Goal: Find specific page/section: Find specific page/section

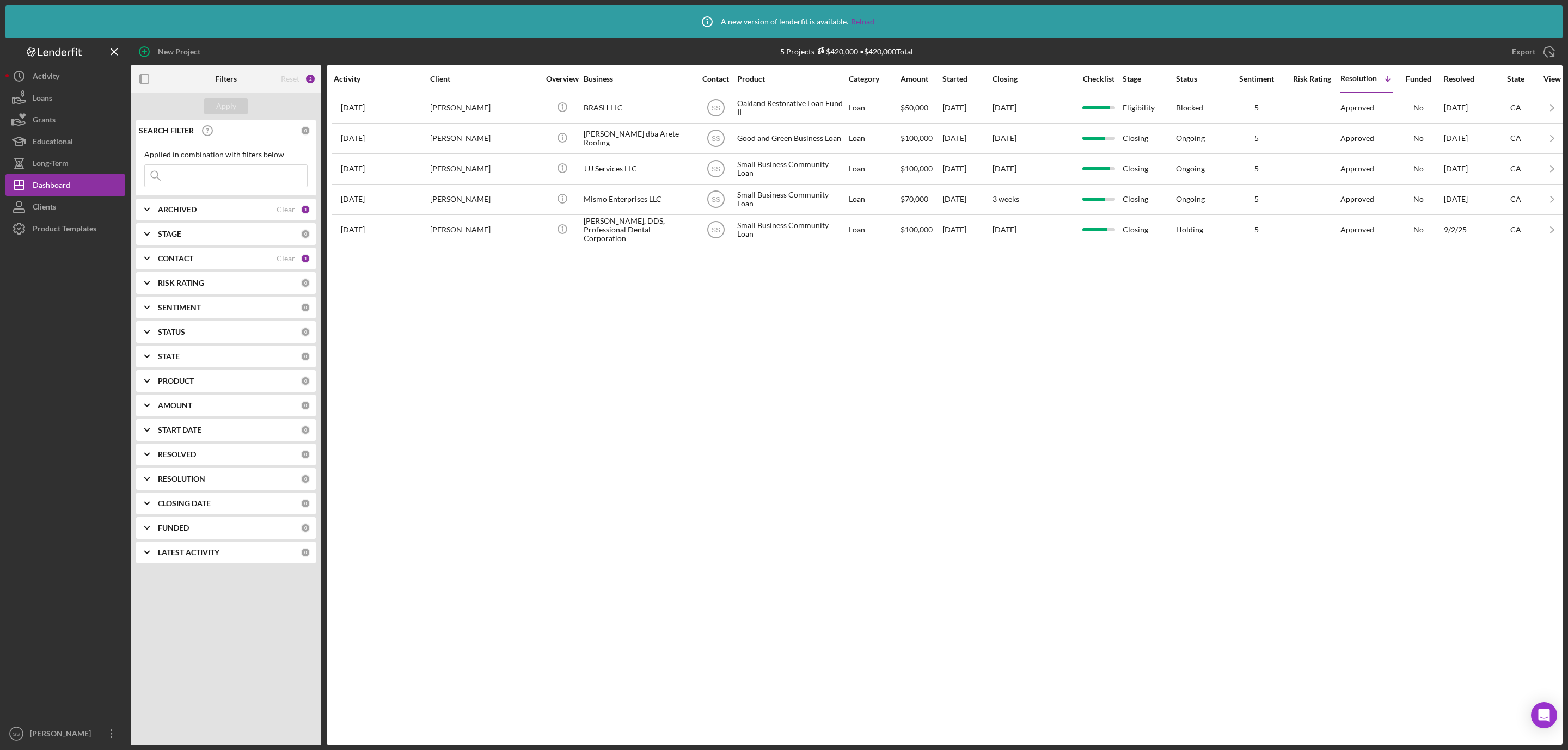
click at [202, 216] on div "ARCHIVED Clear 1" at bounding box center [234, 209] width 153 height 22
drag, startPoint x: 151, startPoint y: 274, endPoint x: 170, endPoint y: 228, distance: 49.8
click at [152, 273] on input "Archived" at bounding box center [150, 270] width 11 height 11
checkbox input "true"
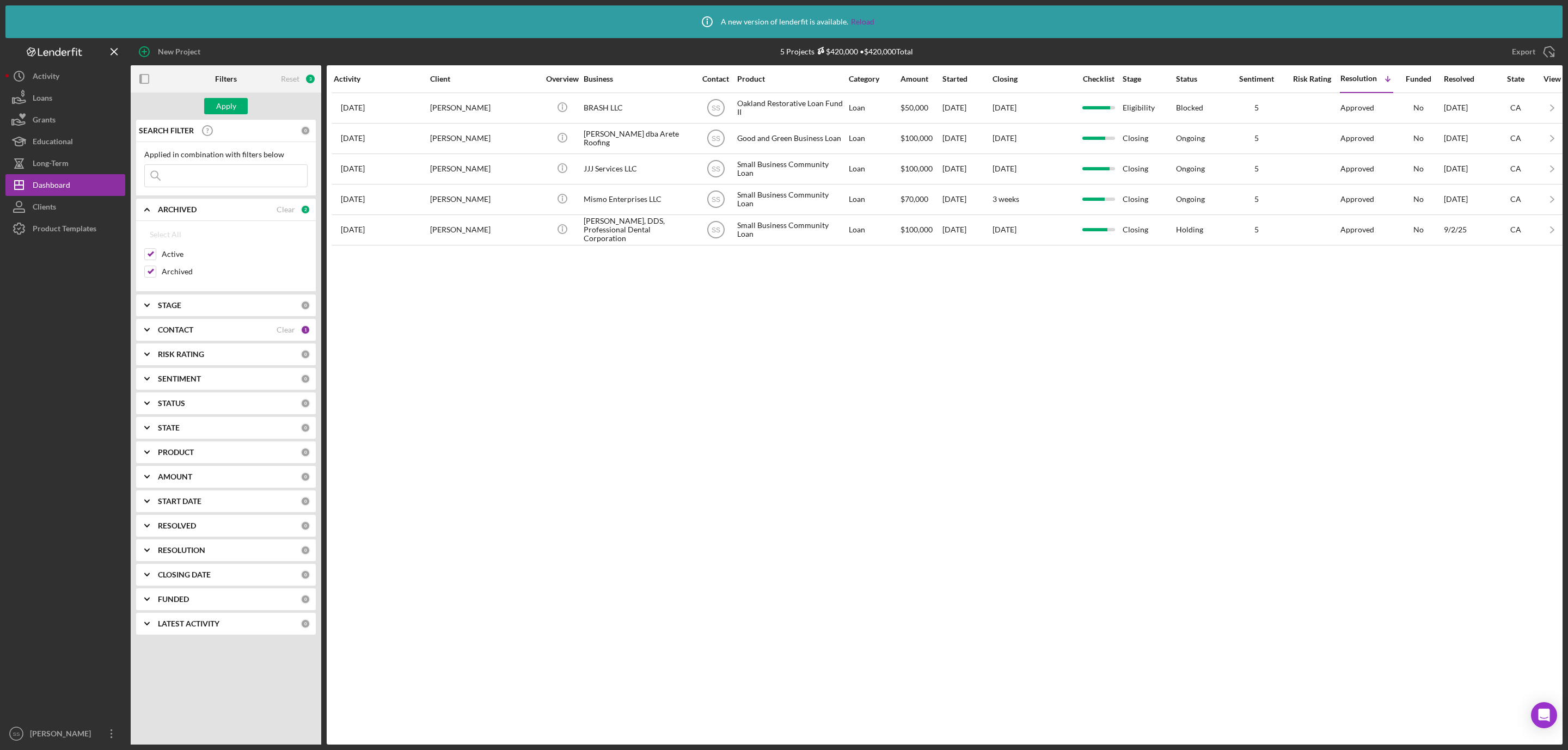
click at [203, 176] on input at bounding box center [226, 176] width 162 height 22
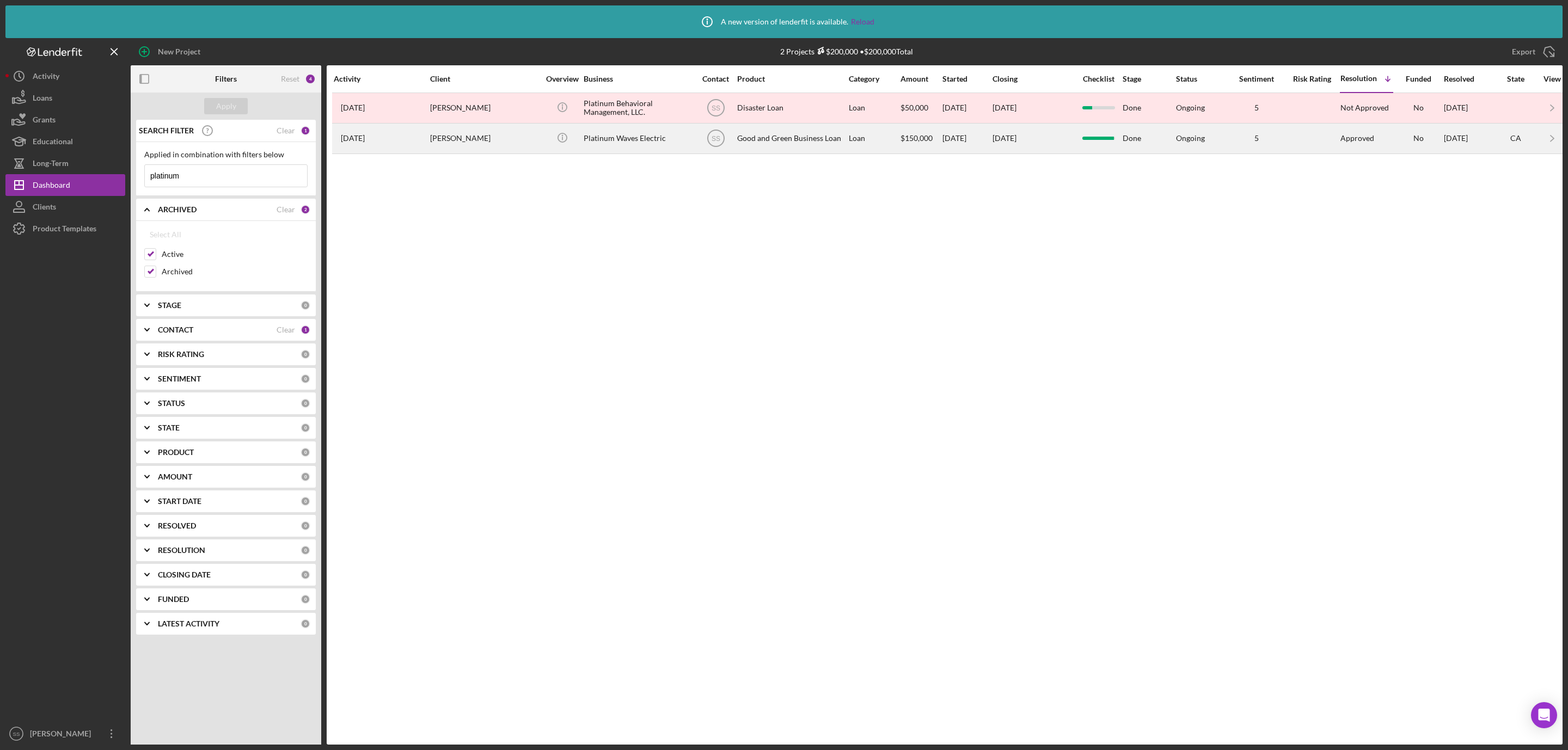
type input "platinum"
click at [612, 142] on div "Platinum Waves Electric" at bounding box center [637, 138] width 108 height 29
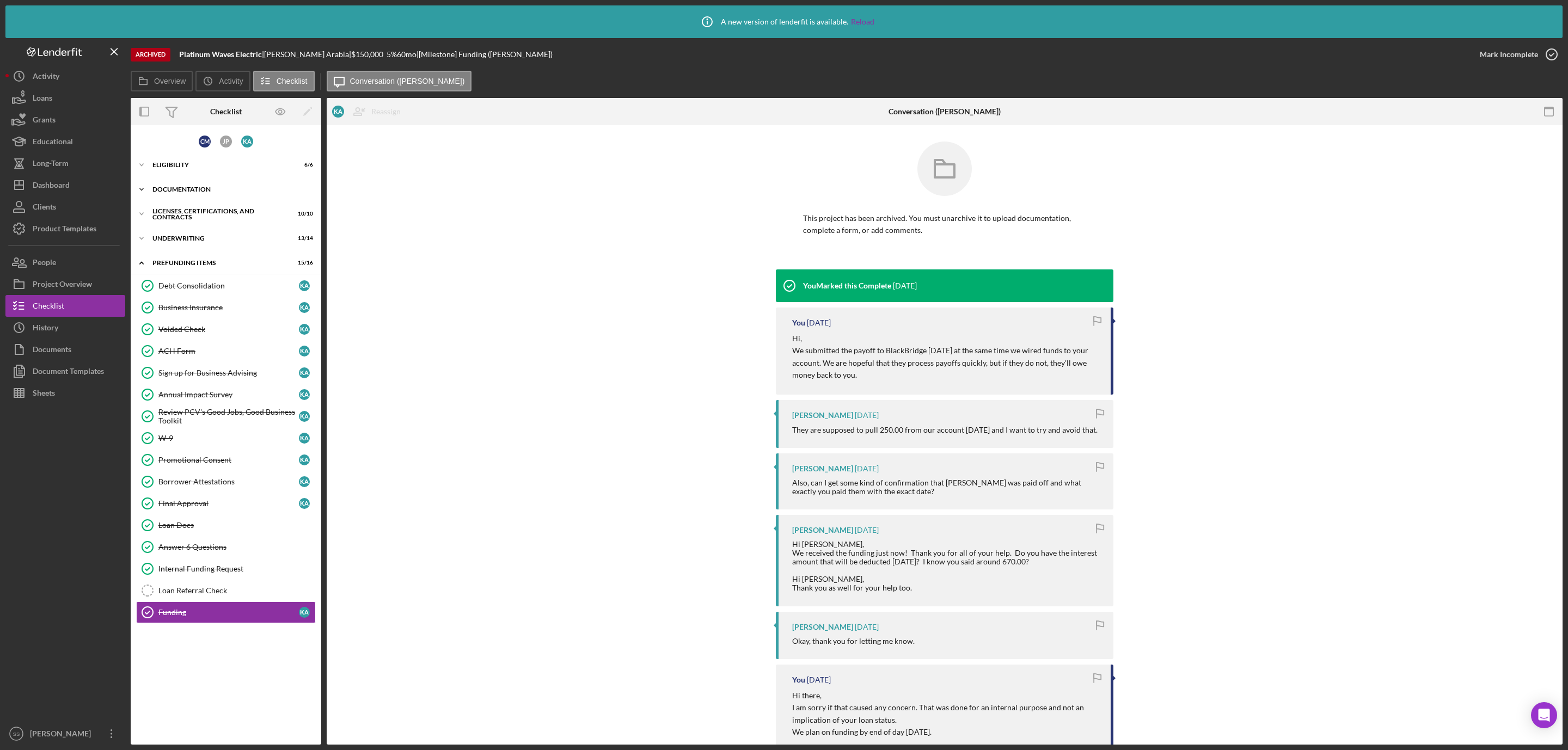
click at [204, 185] on div "Icon/Expander Documentation 17 / 17" at bounding box center [226, 189] width 191 height 22
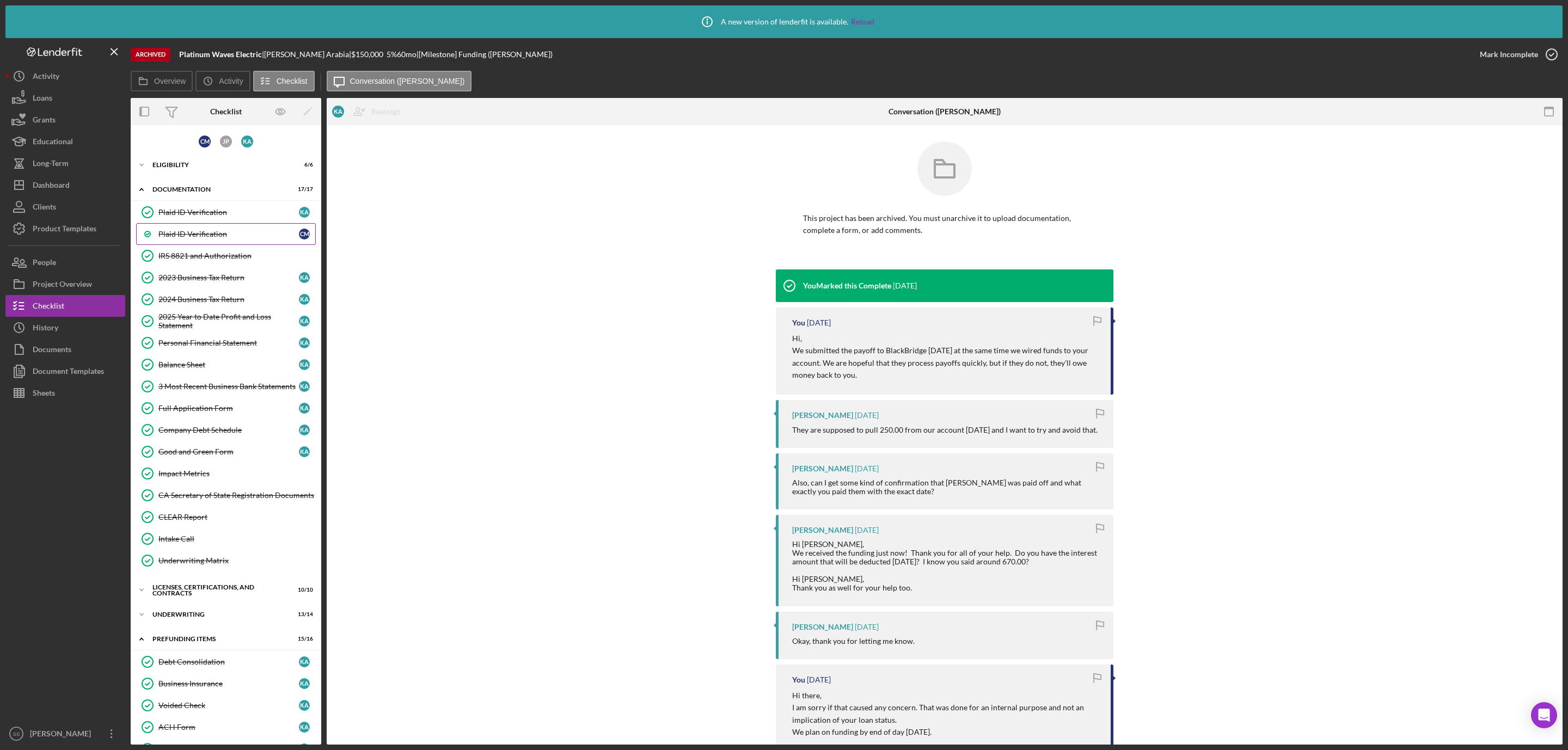
click at [201, 227] on link "Plaid ID Verification C M" at bounding box center [226, 234] width 179 height 22
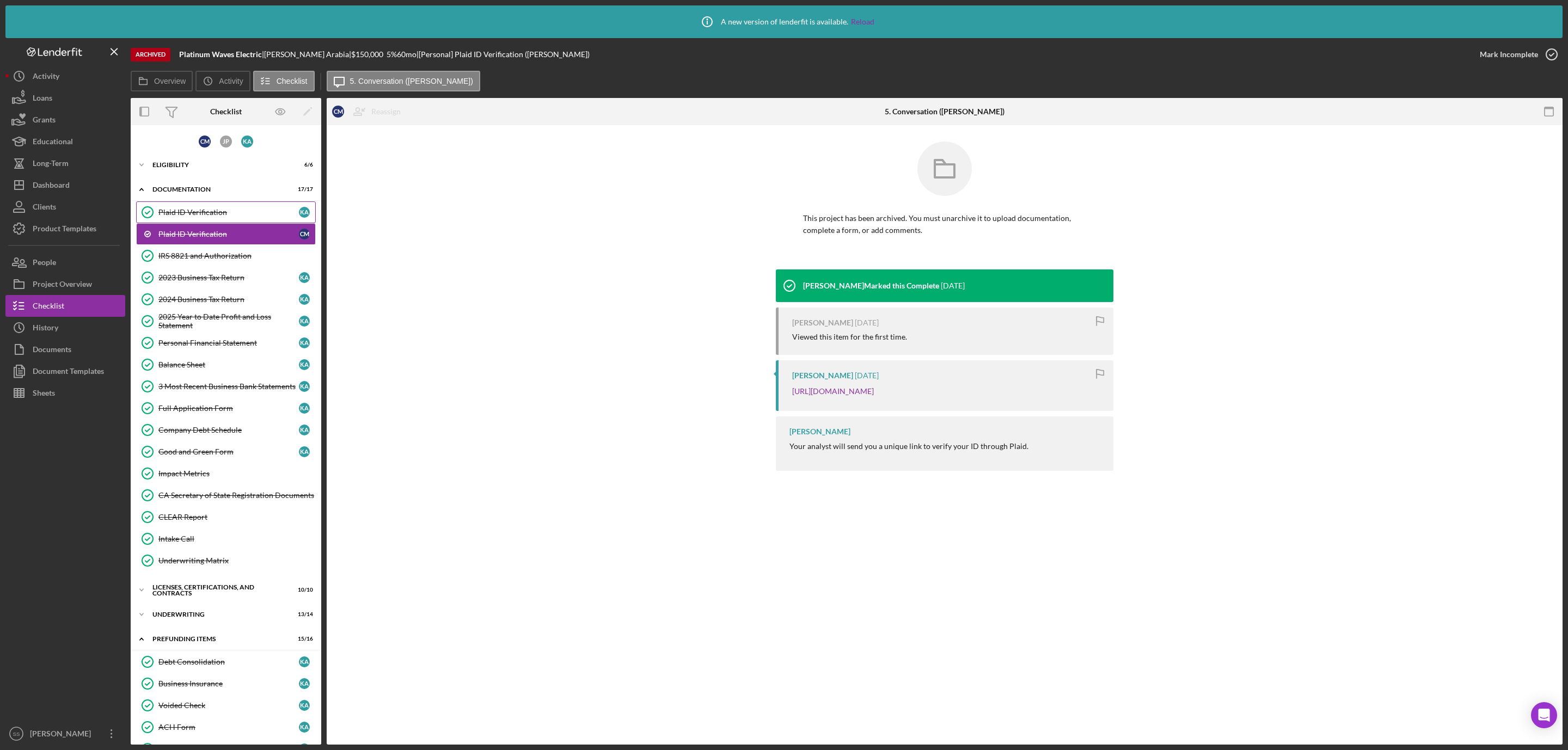
click at [233, 212] on div "Plaid ID Verification" at bounding box center [228, 212] width 140 height 9
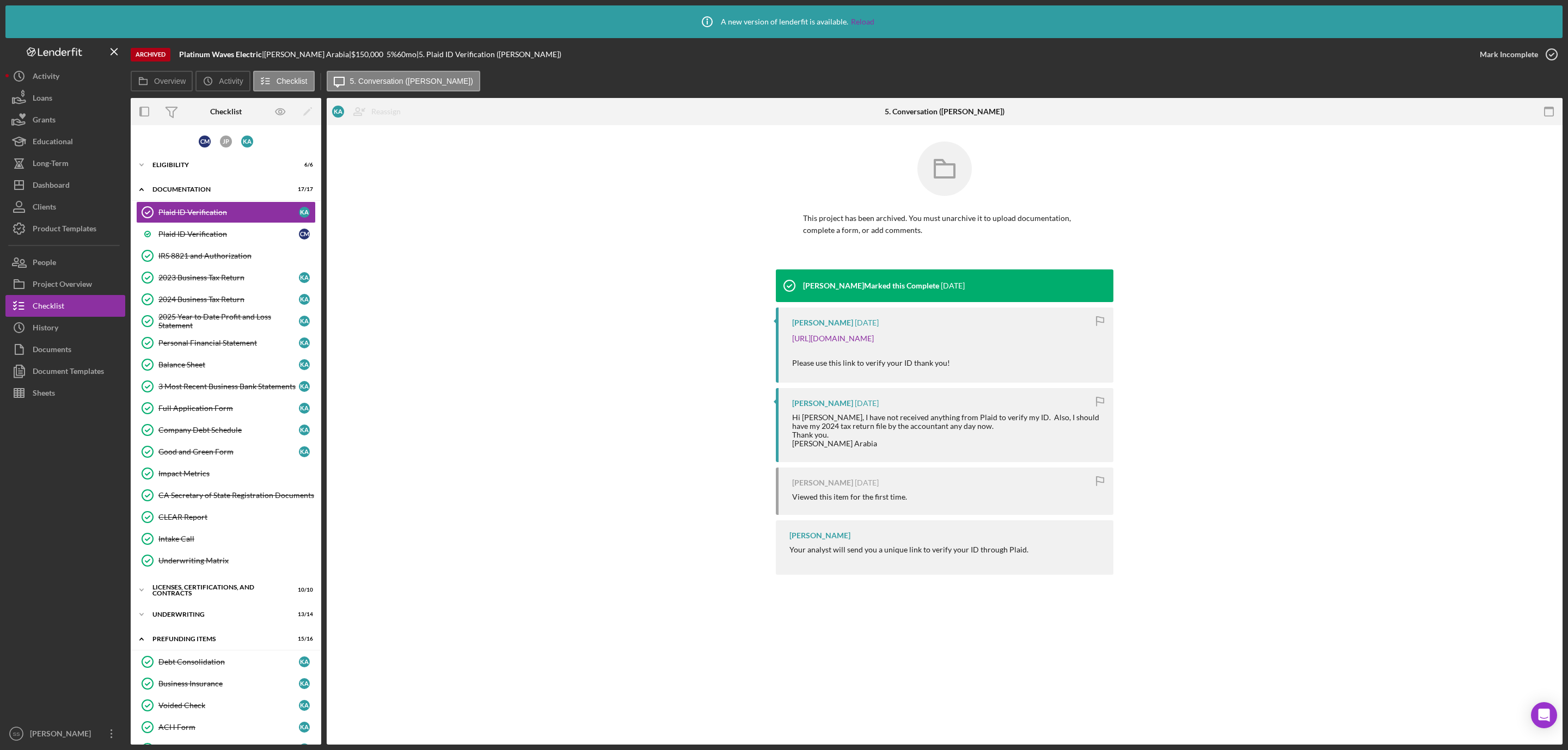
click at [214, 55] on b "Platinum Waves Electric" at bounding box center [221, 55] width 83 height 10
copy div "Platinum Waves Electric |"
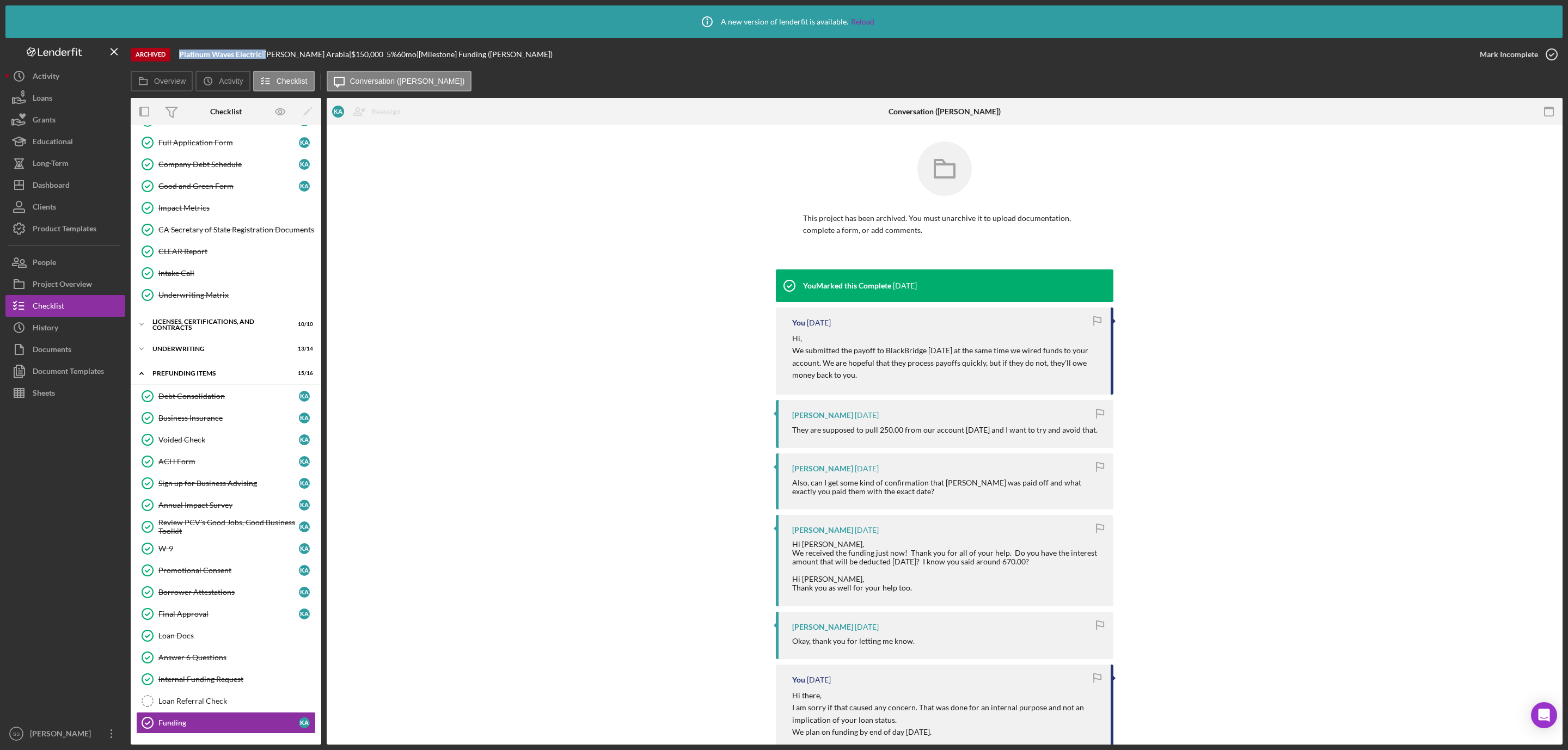
scroll to position [283, 0]
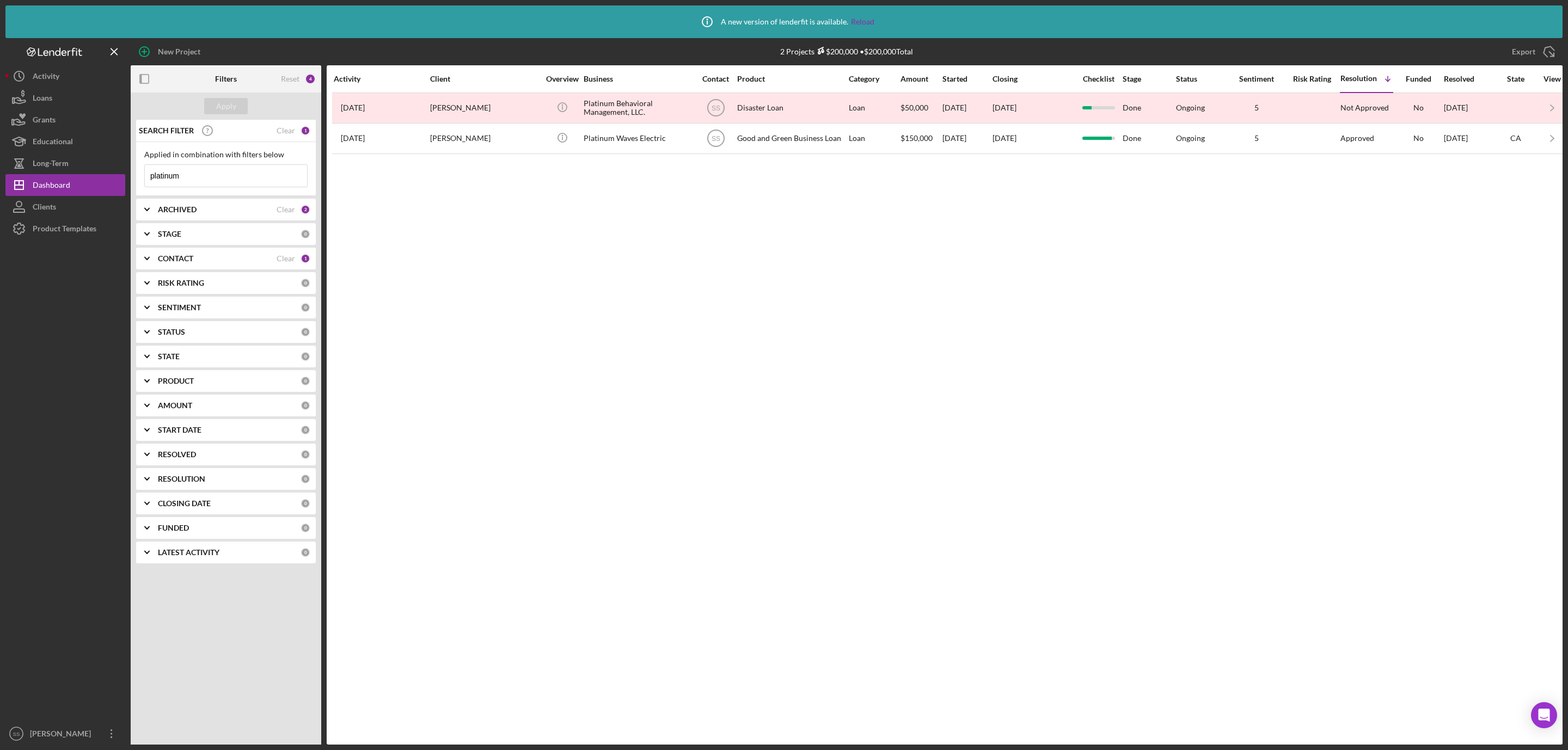
click at [165, 176] on input "platinum" at bounding box center [226, 176] width 162 height 22
type input "aac safety"
click at [212, 107] on button "Apply" at bounding box center [226, 105] width 43 height 16
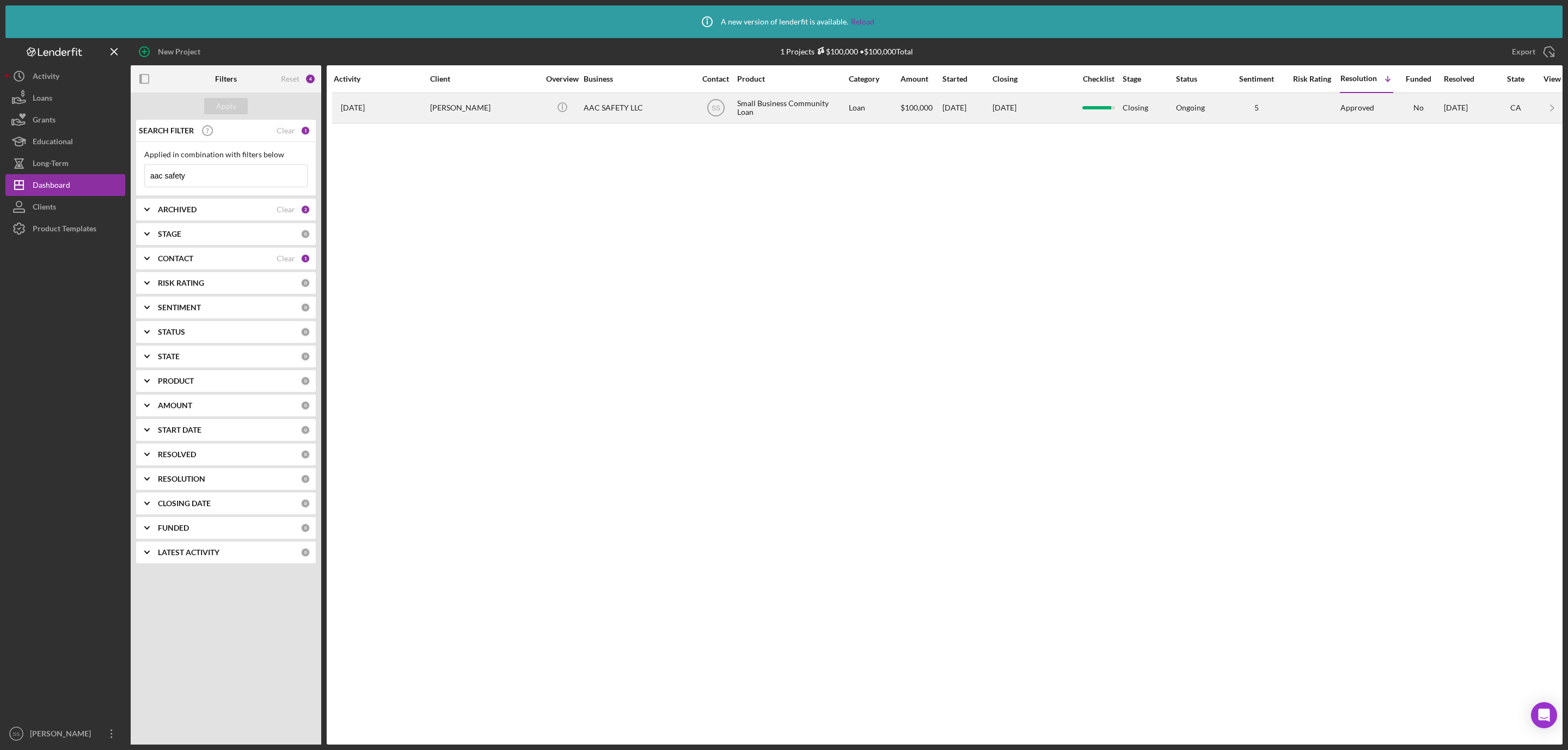
click at [488, 109] on div "[PERSON_NAME]" at bounding box center [484, 108] width 108 height 29
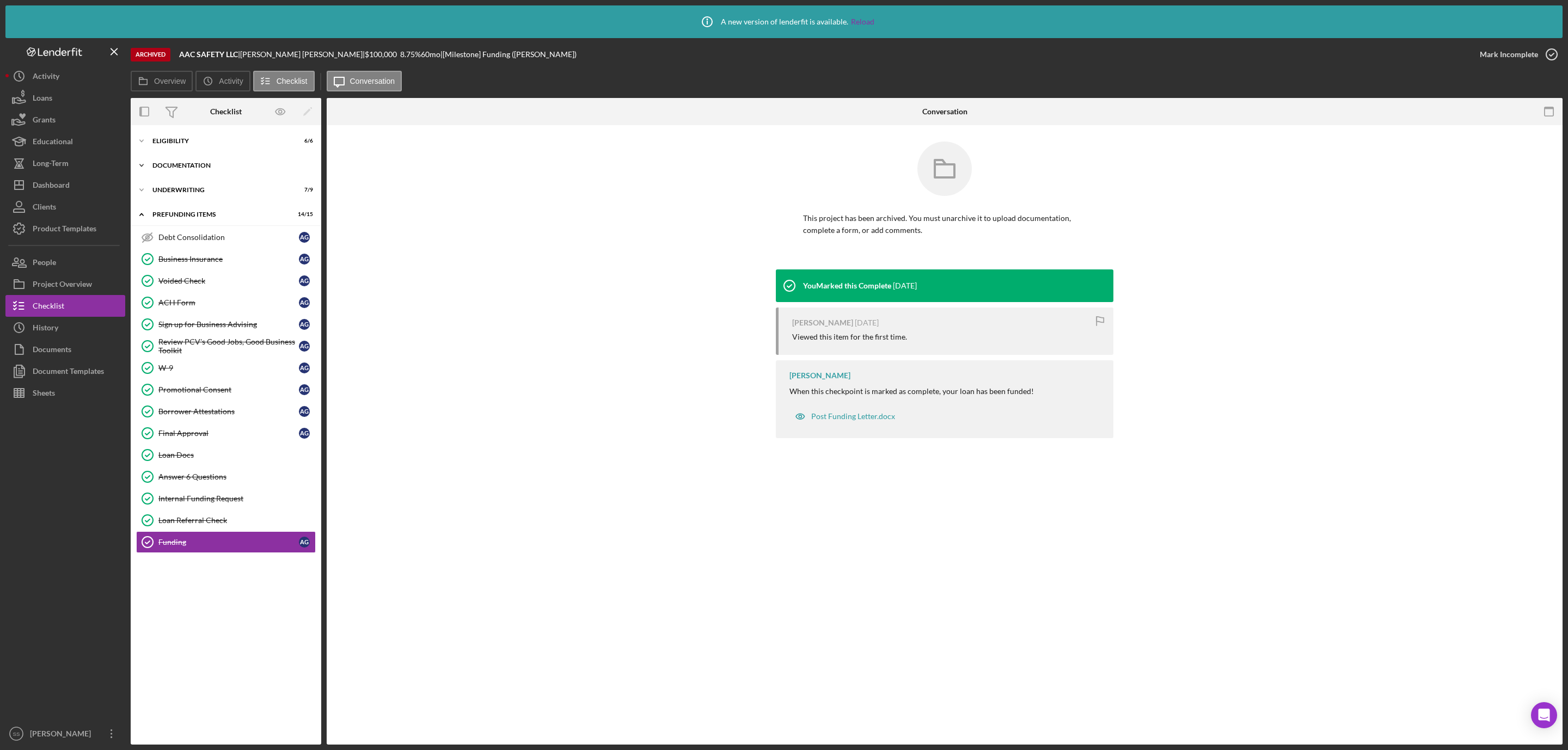
click at [184, 167] on div "Documentation" at bounding box center [230, 165] width 155 height 7
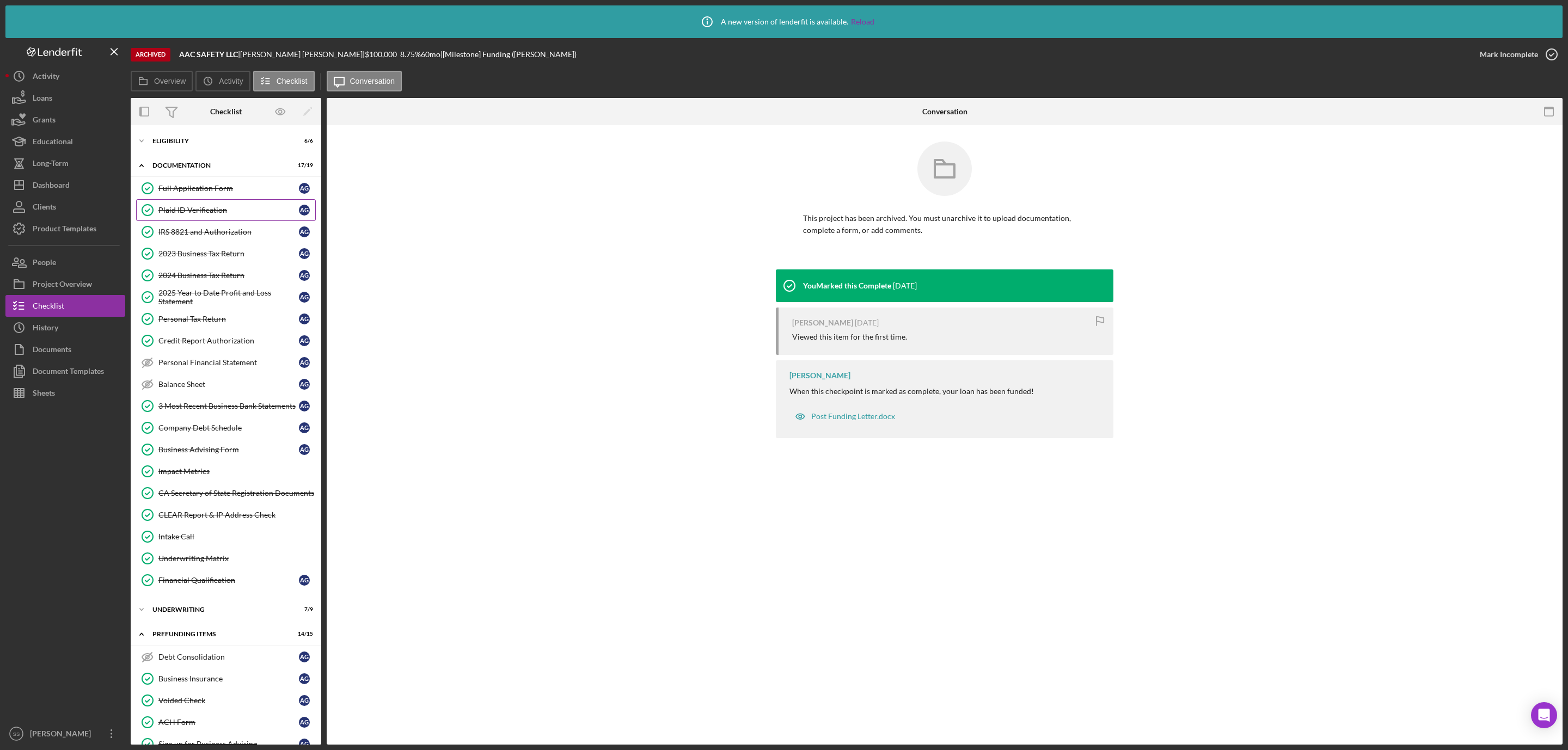
click at [193, 209] on div "Plaid ID Verification" at bounding box center [228, 209] width 140 height 9
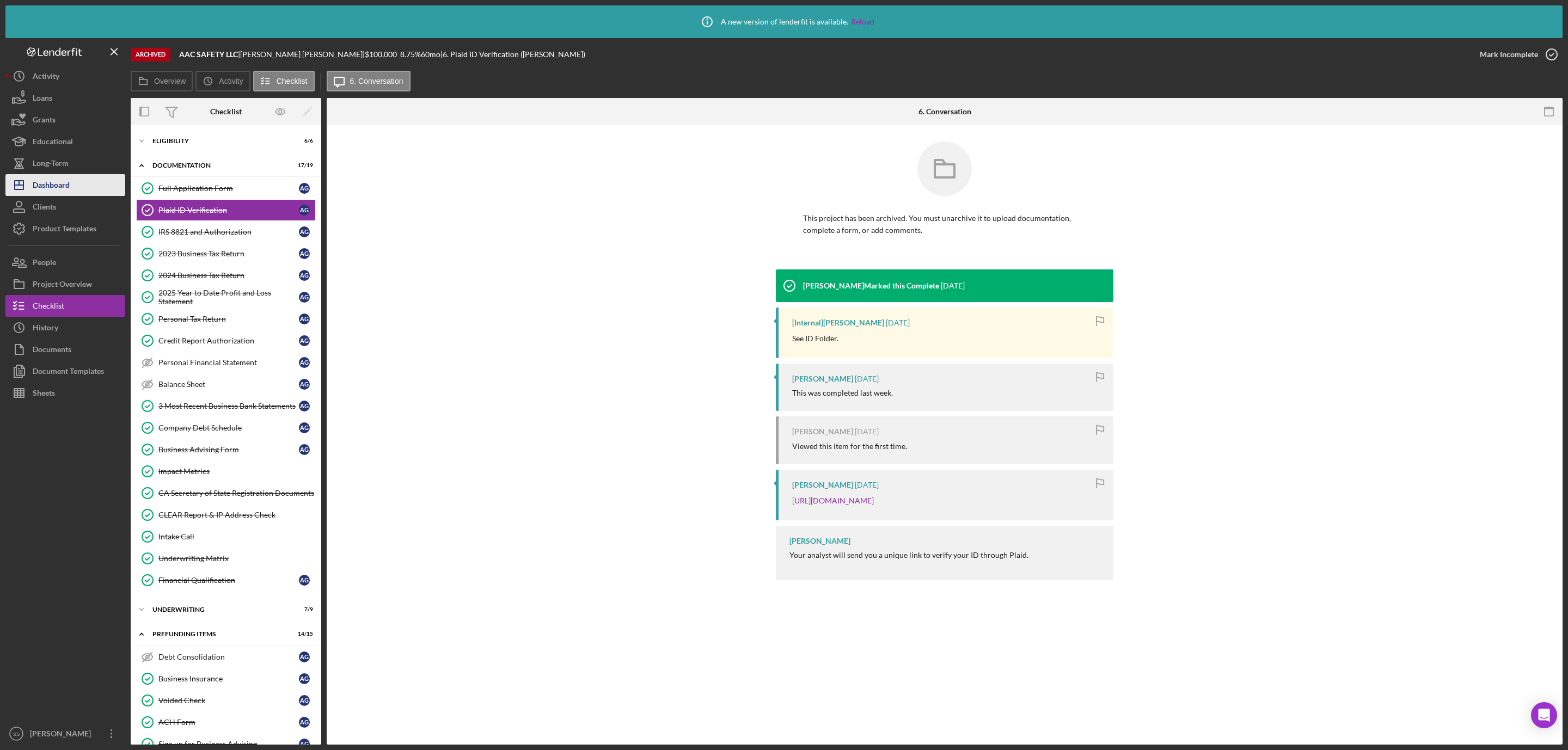
click at [48, 179] on div "Dashboard" at bounding box center [51, 187] width 37 height 25
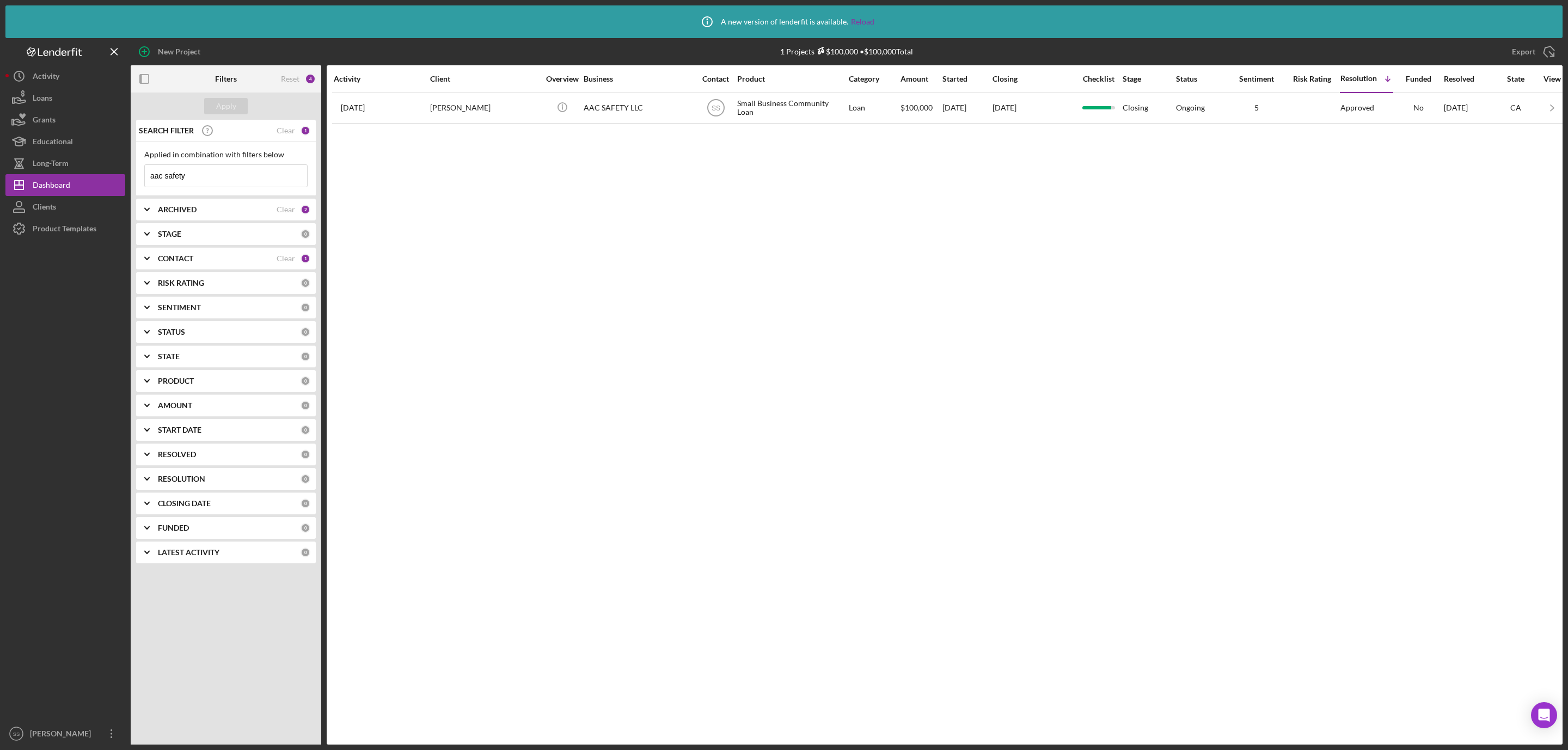
drag, startPoint x: 204, startPoint y: 176, endPoint x: 155, endPoint y: 176, distance: 49.0
click at [155, 176] on input "aac safety" at bounding box center [226, 176] width 162 height 22
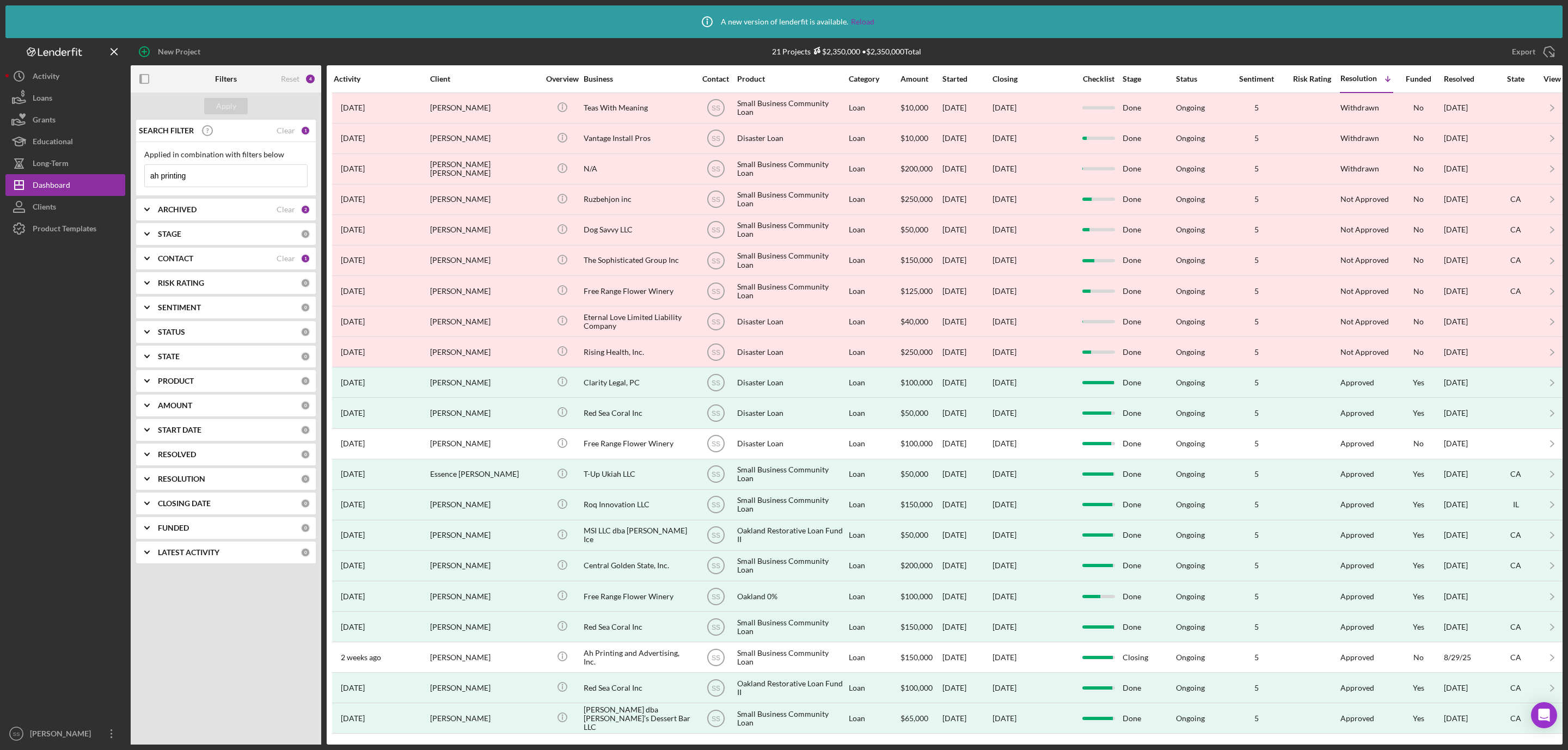
click at [215, 175] on input "ah printing" at bounding box center [226, 176] width 162 height 22
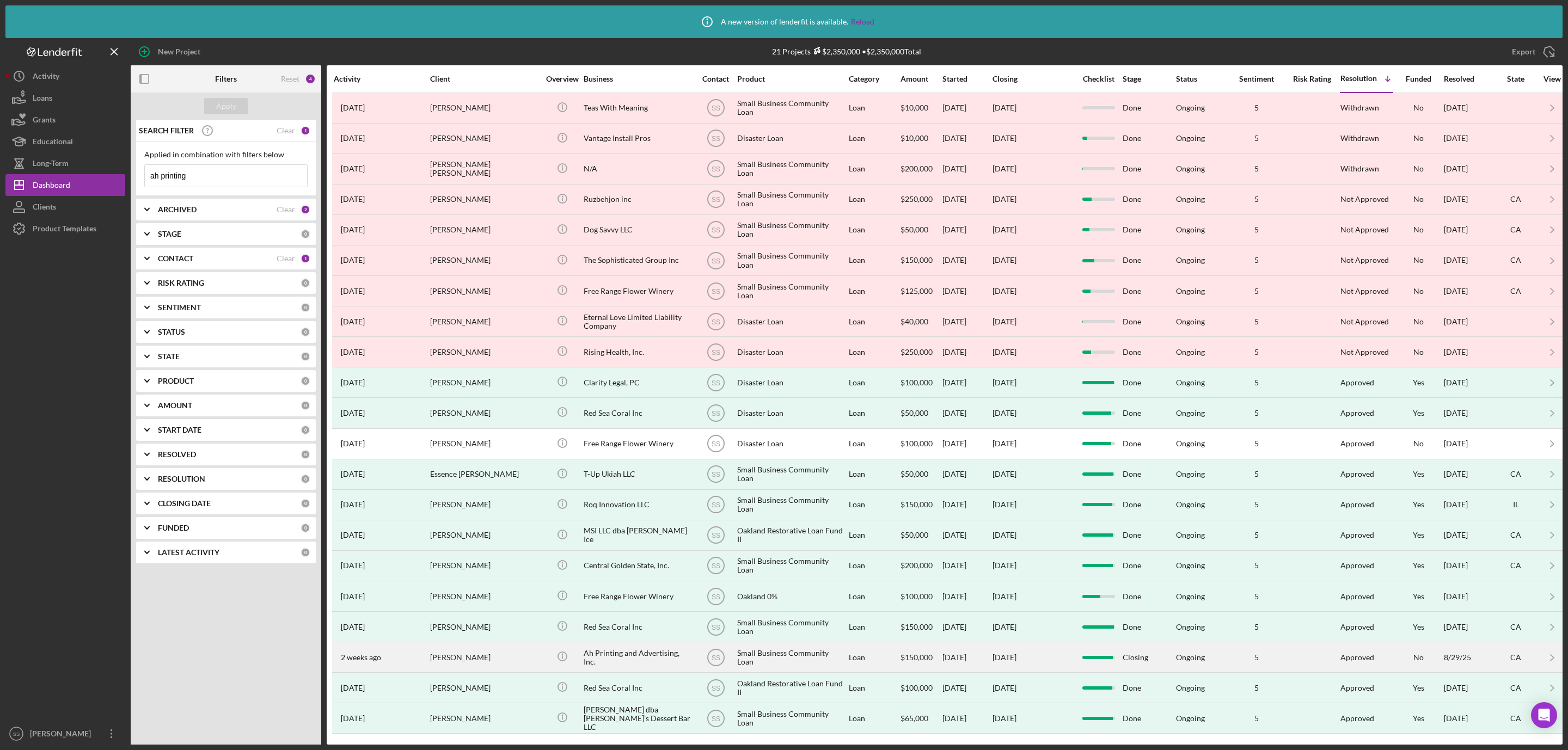
type input "ah printing"
click at [630, 671] on div "Ah Printing and Advertising, Inc." at bounding box center [637, 657] width 108 height 29
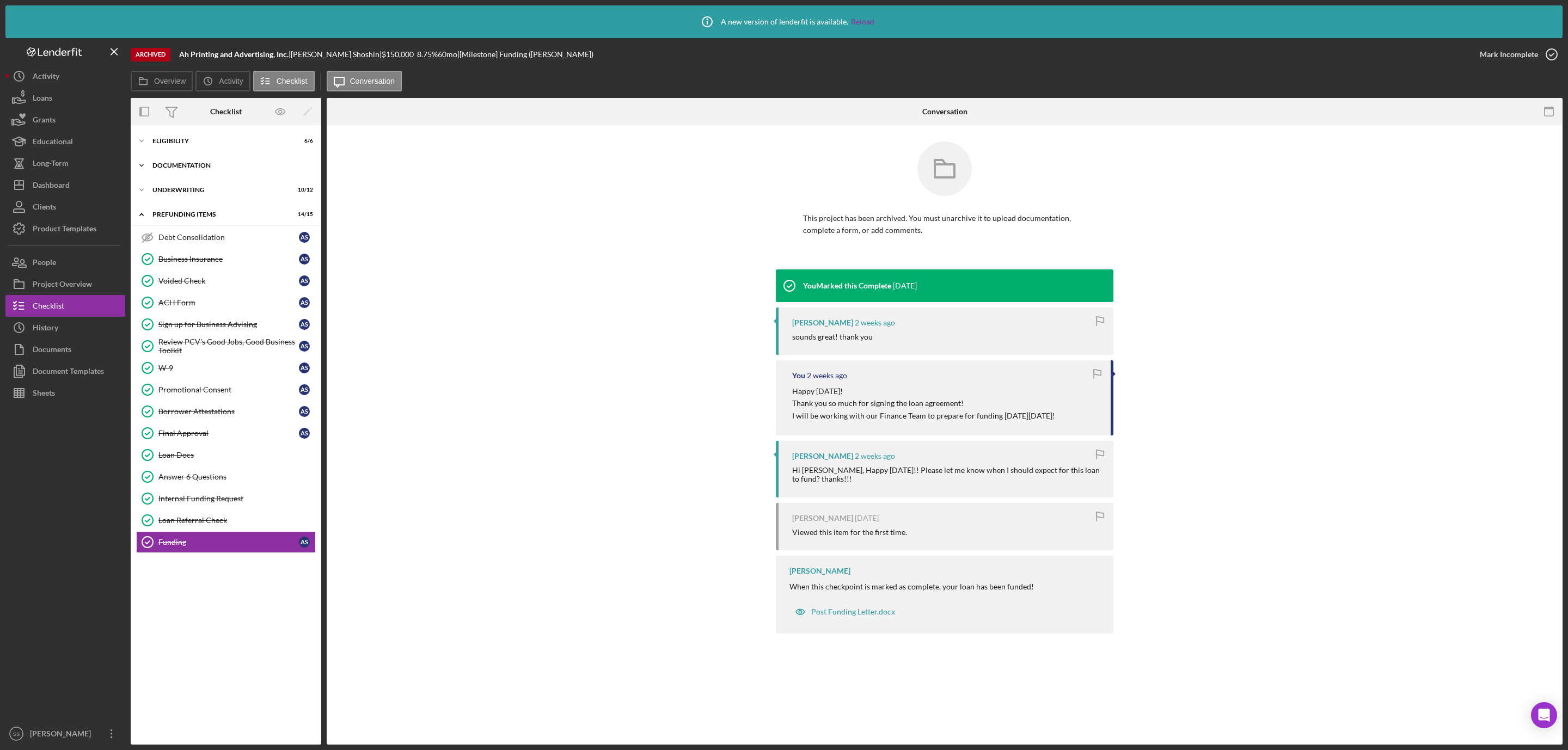
click at [198, 163] on div "Documentation" at bounding box center [230, 165] width 155 height 7
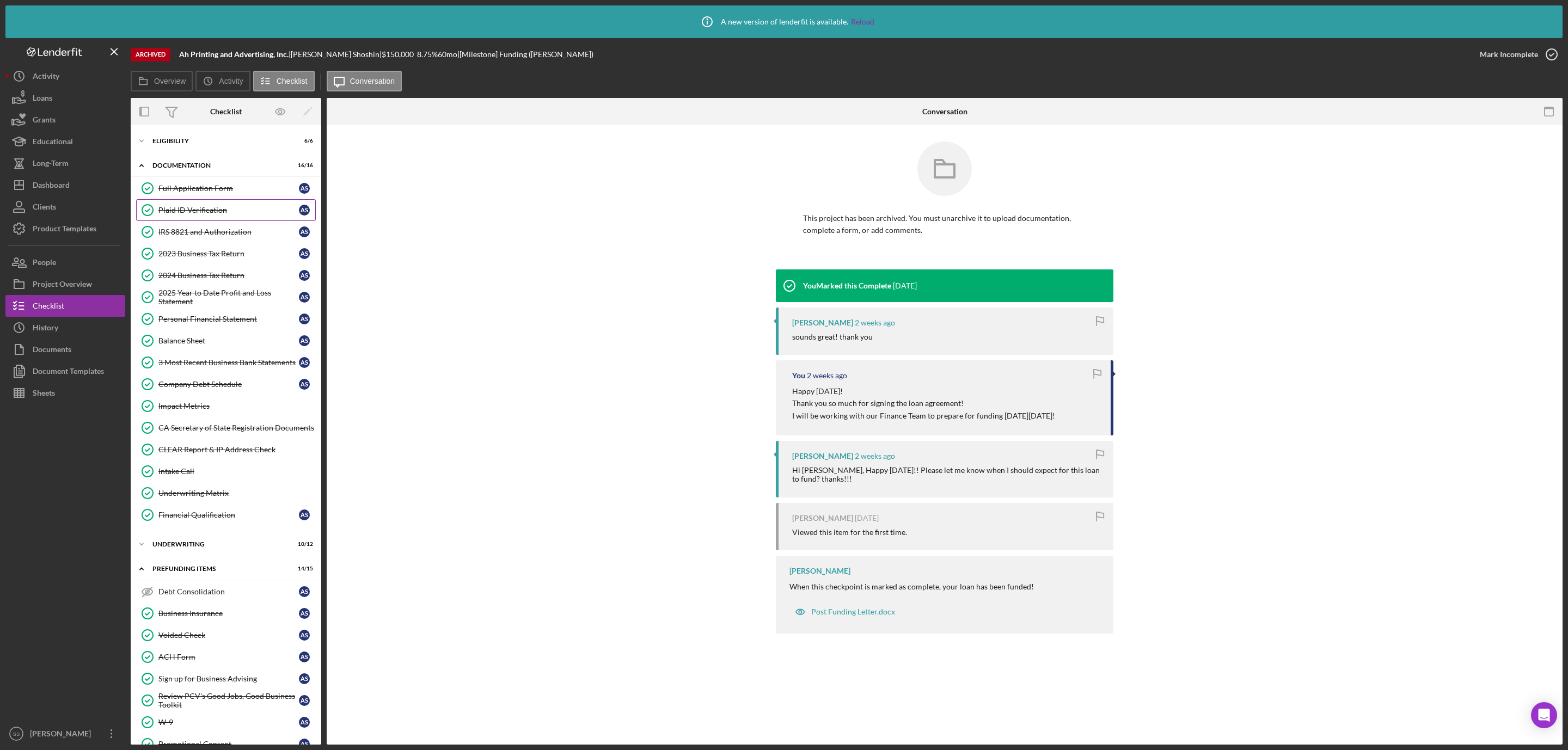
click at [184, 209] on div "Plaid ID Verification" at bounding box center [228, 209] width 140 height 9
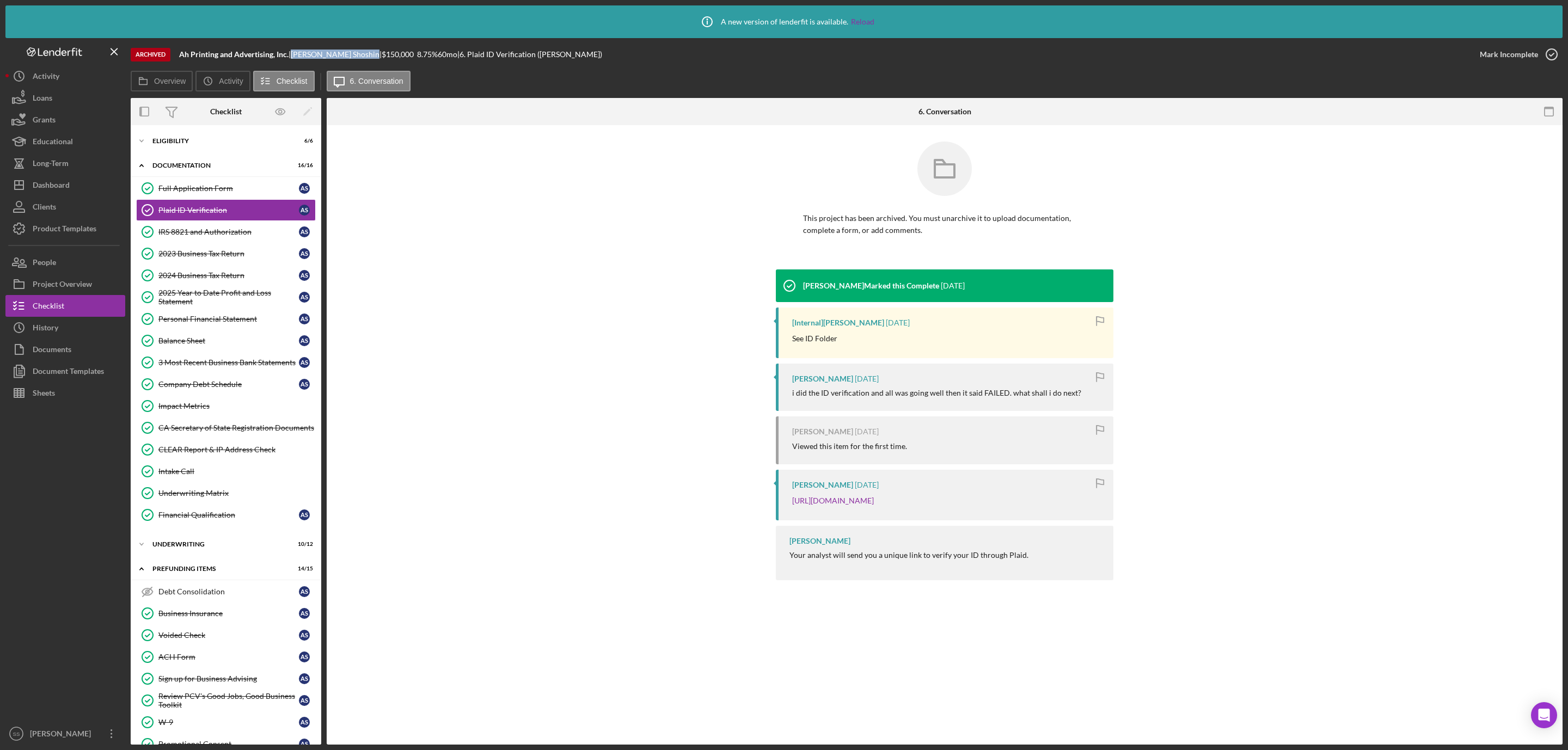
drag, startPoint x: 359, startPoint y: 53, endPoint x: 297, endPoint y: 58, distance: 62.2
click at [297, 58] on div "[PERSON_NAME] |" at bounding box center [336, 54] width 91 height 9
copy div "[PERSON_NAME]"
